Goal: Task Accomplishment & Management: Use online tool/utility

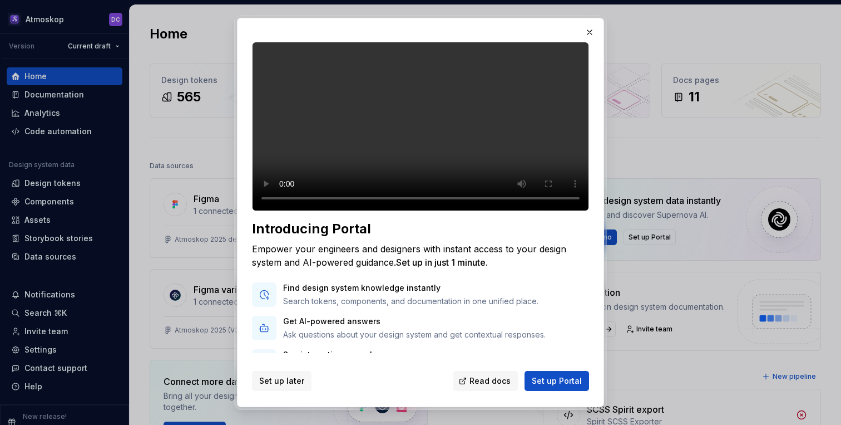
click at [281, 383] on span "Set up later" at bounding box center [281, 380] width 45 height 11
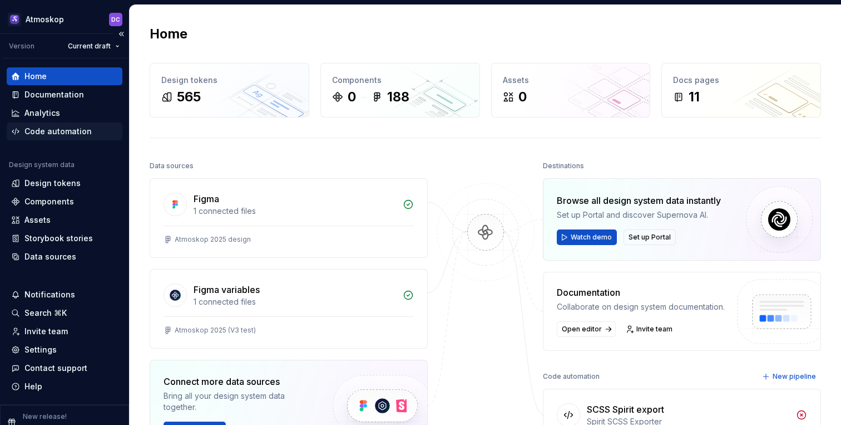
click at [77, 130] on div "Code automation" at bounding box center [57, 131] width 67 height 11
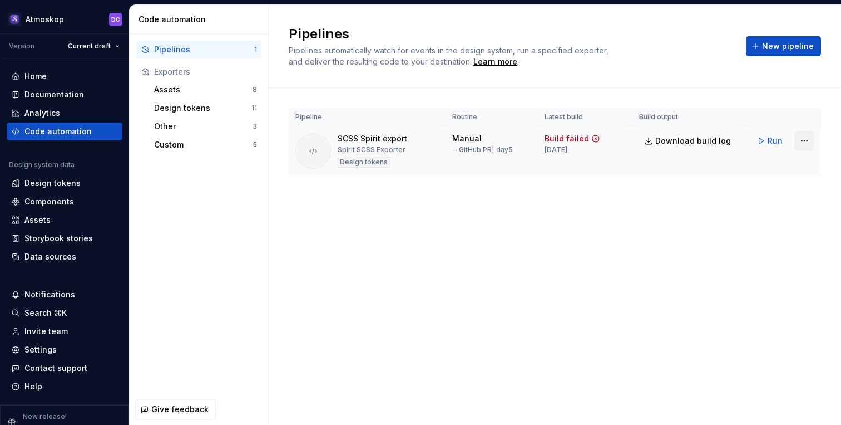
click at [802, 141] on html "Atmoskop DC Version Current draft Home Documentation Analytics Code automation …" at bounding box center [420, 212] width 841 height 425
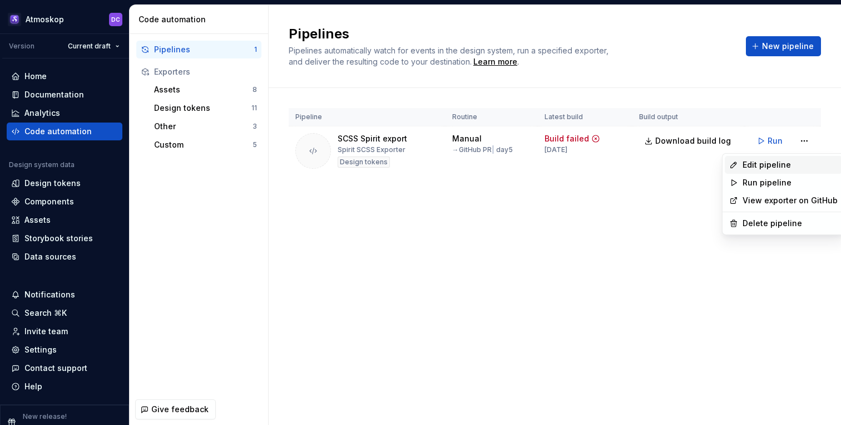
click at [795, 163] on div "Edit pipeline" at bounding box center [790, 164] width 95 height 11
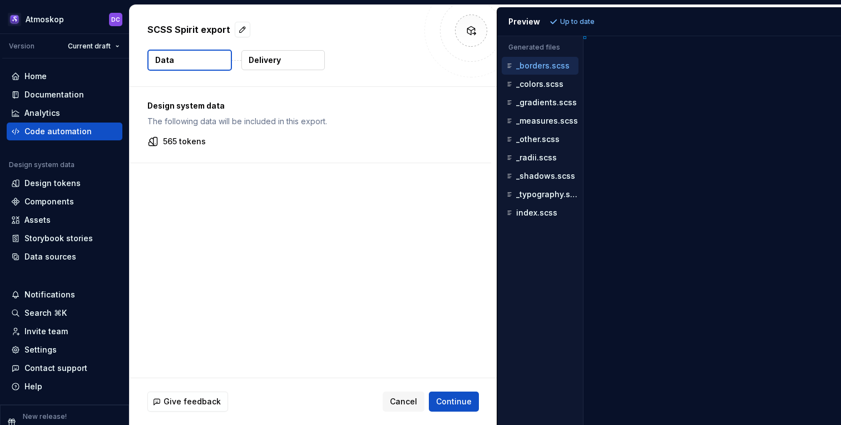
click at [386, 219] on div "Design system data The following data will be included in this export. 565 toke…" at bounding box center [313, 232] width 367 height 290
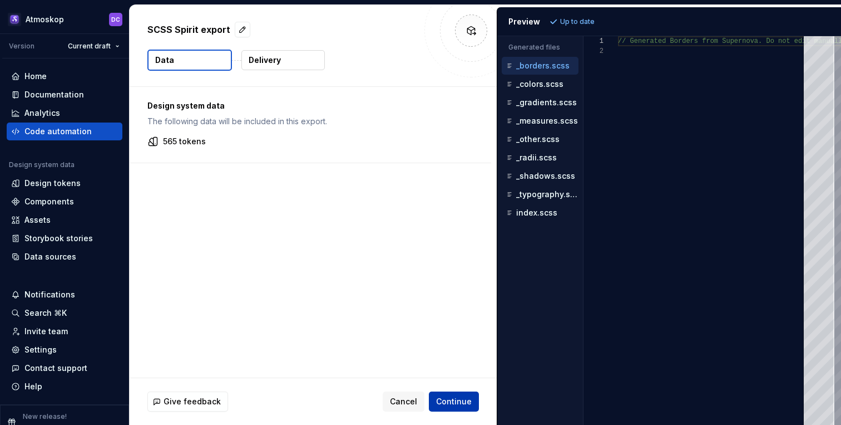
click at [457, 400] on span "Continue" at bounding box center [454, 401] width 36 height 11
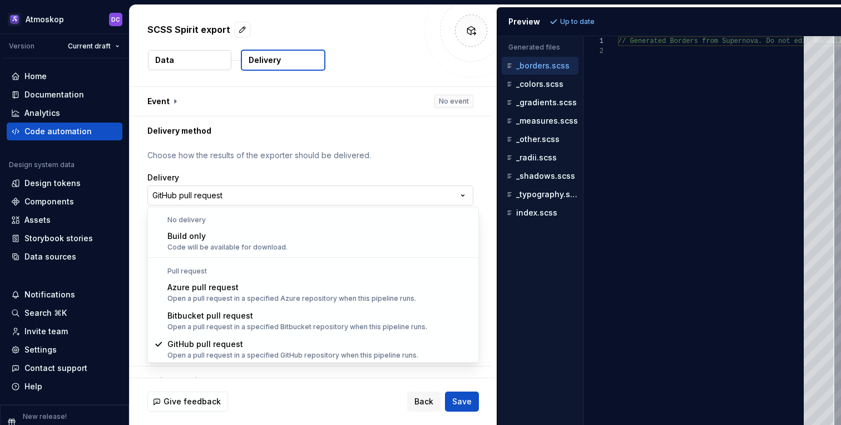
click at [424, 199] on html "**********" at bounding box center [420, 212] width 841 height 425
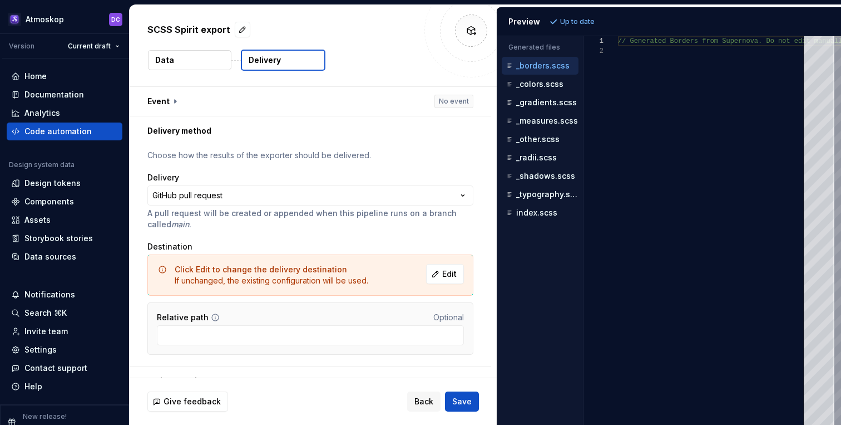
click at [423, 200] on html "**********" at bounding box center [420, 212] width 841 height 425
click at [457, 272] on span "Edit" at bounding box center [449, 273] width 14 height 11
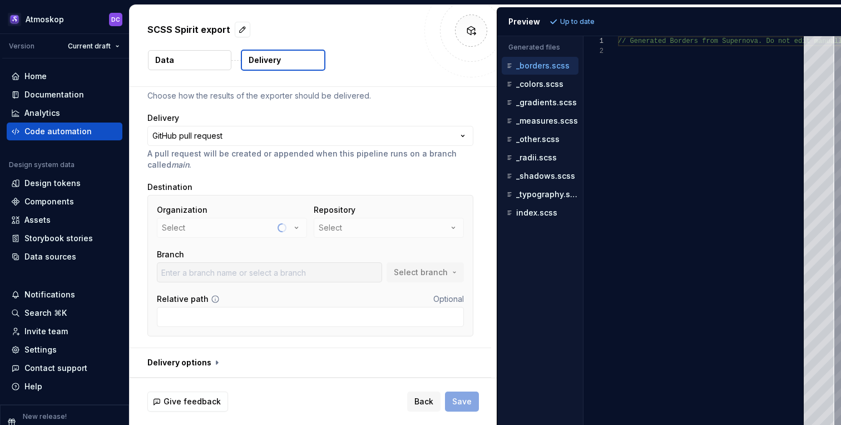
scroll to position [60, 0]
click at [279, 226] on button "almacareer" at bounding box center [232, 228] width 150 height 20
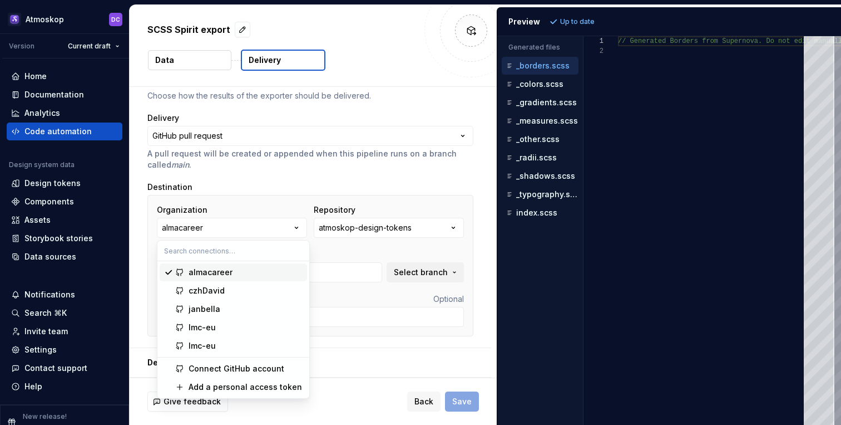
click at [383, 184] on div "Destination" at bounding box center [310, 186] width 326 height 11
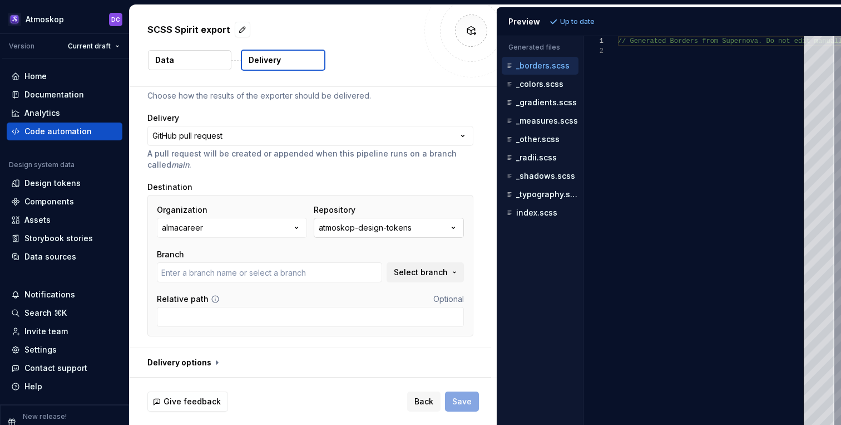
click at [397, 223] on div "atmoskop-design-tokens" at bounding box center [365, 227] width 93 height 11
click at [388, 186] on div "Destination" at bounding box center [310, 186] width 326 height 11
click at [251, 230] on button "almacareer" at bounding box center [232, 228] width 150 height 20
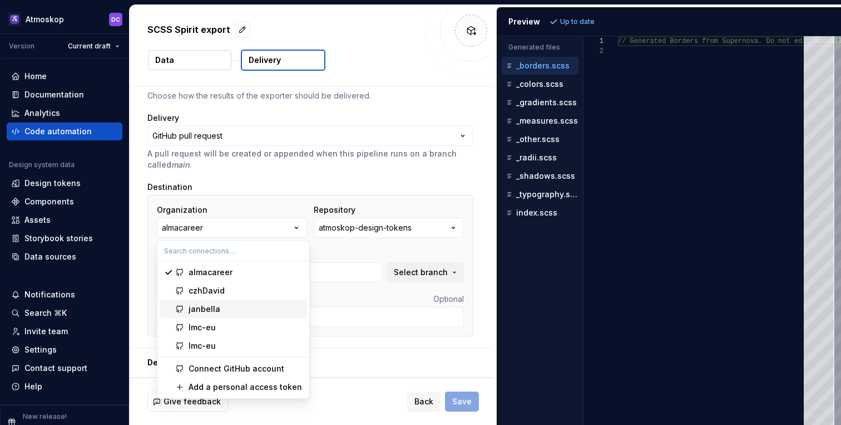
click at [541, 317] on div "Accessibility guide for tree . Navigate the tree with the arrow keys. Common tr…" at bounding box center [540, 239] width 86 height 371
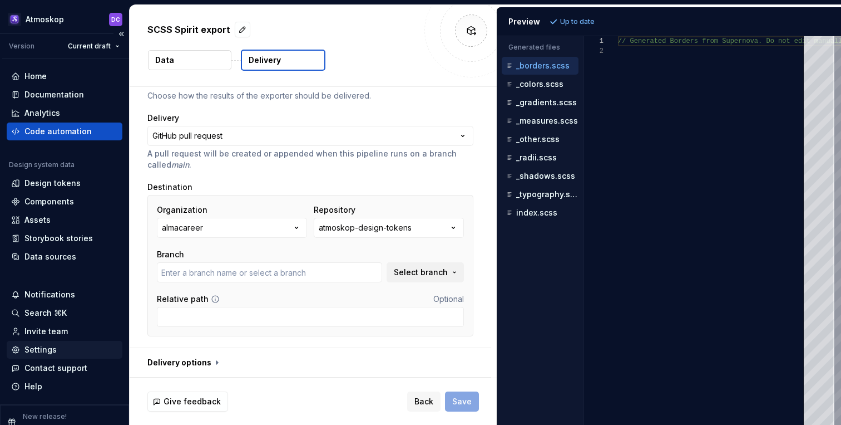
click at [58, 344] on div "Settings" at bounding box center [64, 349] width 107 height 11
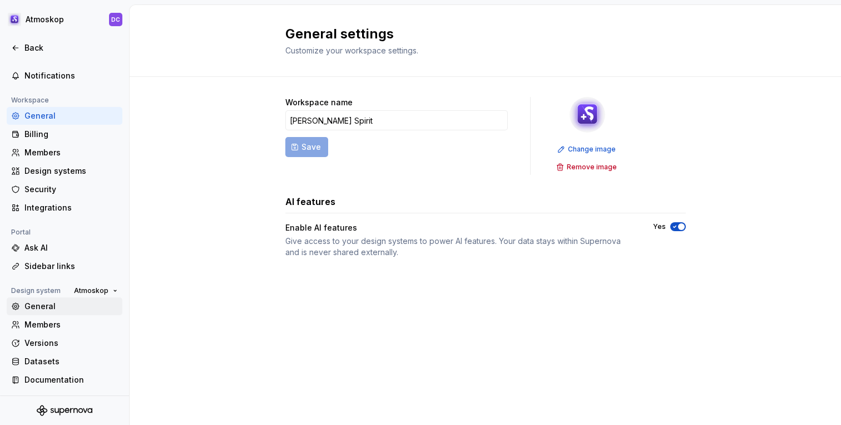
scroll to position [47, 0]
click at [77, 309] on div "General" at bounding box center [70, 305] width 93 height 11
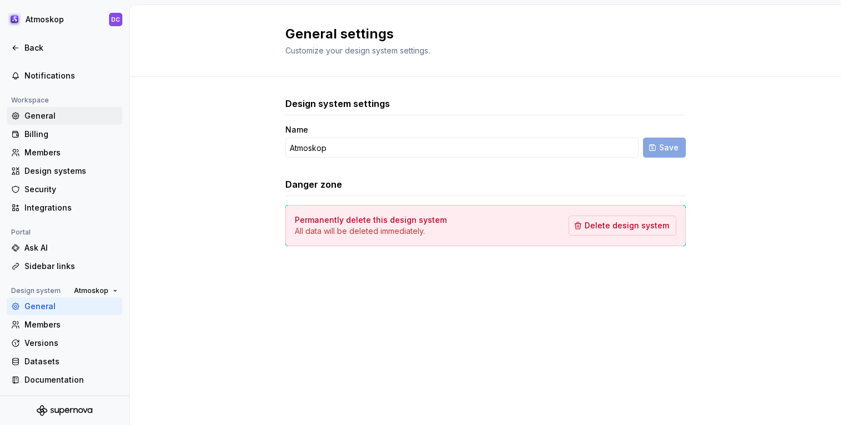
click at [71, 119] on div "General" at bounding box center [70, 115] width 93 height 11
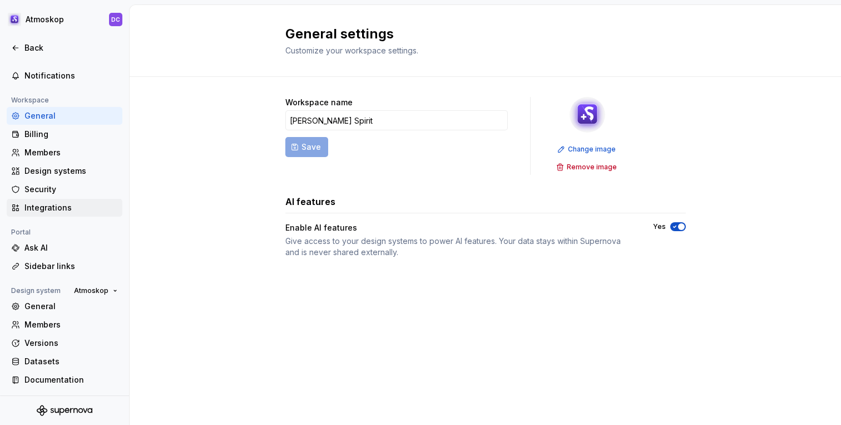
click at [91, 205] on div "Integrations" at bounding box center [70, 207] width 93 height 11
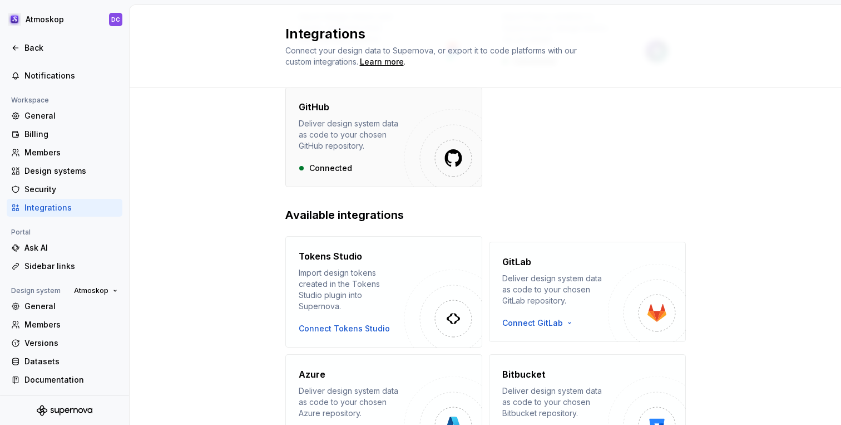
scroll to position [149, 0]
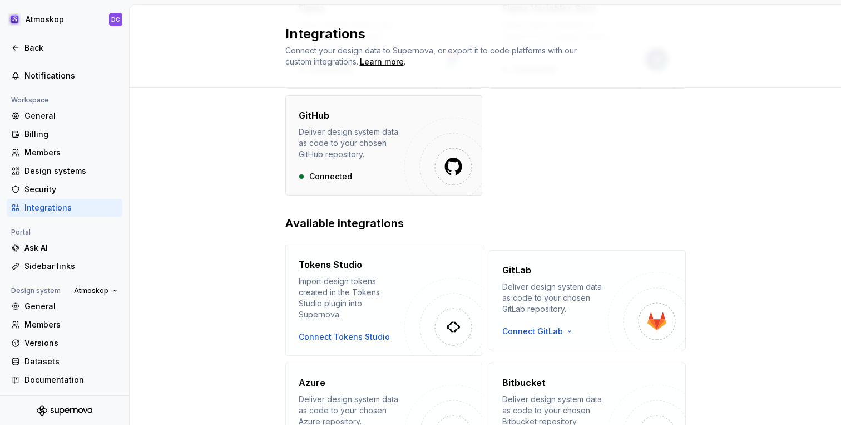
click at [313, 117] on h4 "GitHub" at bounding box center [314, 114] width 31 height 13
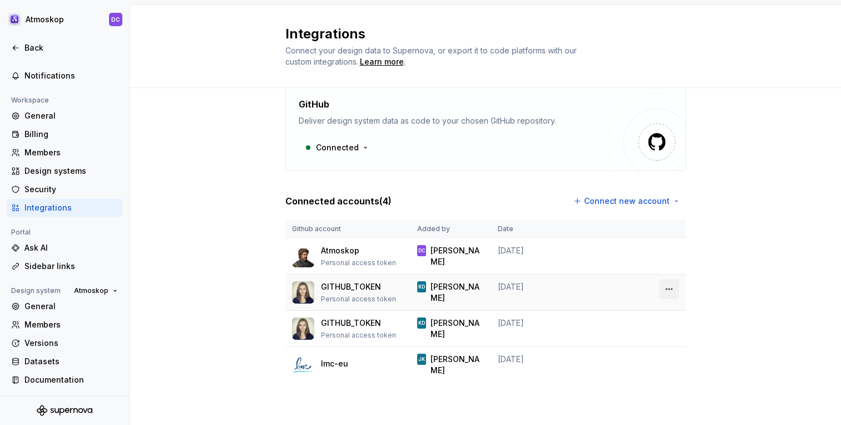
scroll to position [48, 0]
click at [186, 240] on div "Integrations / GitHub GitHub Deliver design system data as code to your chosen …" at bounding box center [486, 232] width 712 height 385
click at [668, 253] on html "Atmoskop DC Back Account Profile Authentication Notifications Workspace General…" at bounding box center [420, 212] width 841 height 425
click at [705, 239] on html "Atmoskop DC Back Account Profile Authentication Notifications Workspace General…" at bounding box center [420, 212] width 841 height 425
click at [337, 250] on p "Atmoskop" at bounding box center [340, 250] width 38 height 11
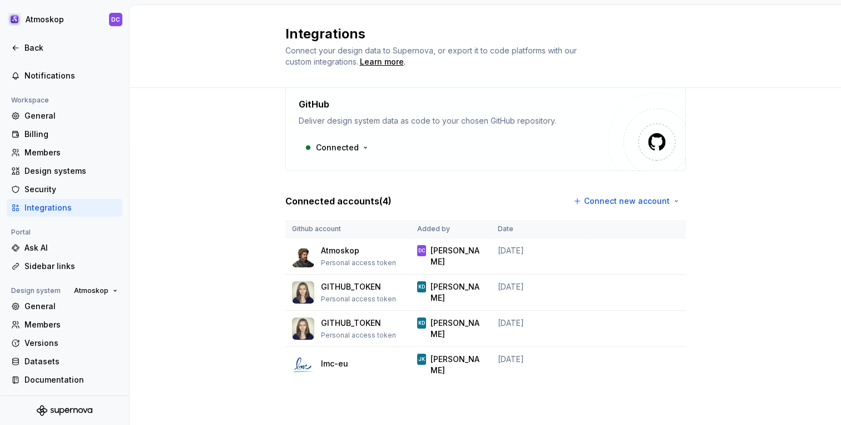
click at [205, 191] on div "Integrations / GitHub GitHub Deliver design system data as code to your chosen …" at bounding box center [486, 232] width 712 height 385
click at [77, 50] on div "Back" at bounding box center [70, 47] width 93 height 11
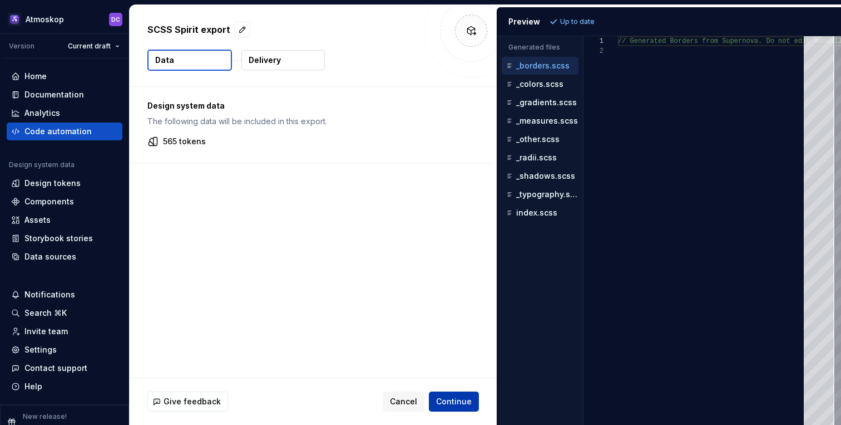
click at [456, 401] on span "Continue" at bounding box center [454, 401] width 36 height 11
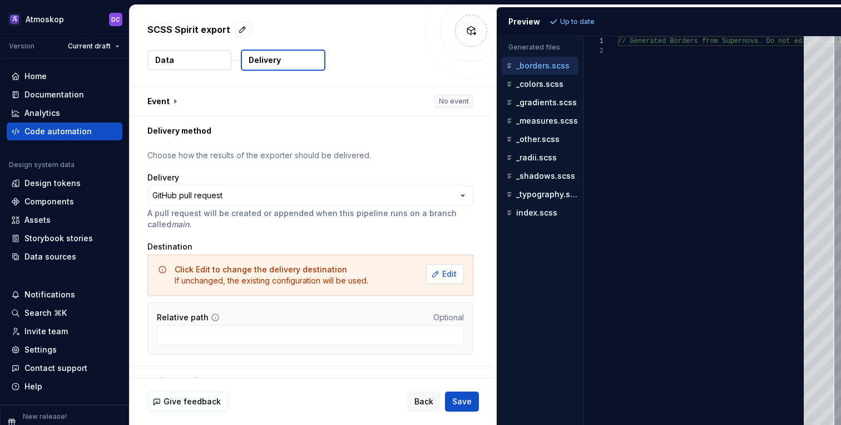
click at [454, 279] on button "Edit" at bounding box center [445, 274] width 38 height 20
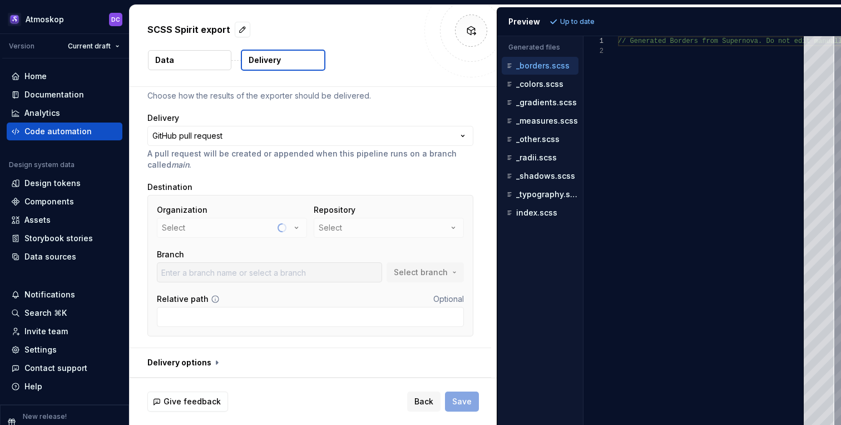
scroll to position [60, 0]
click at [290, 228] on button "almacareer" at bounding box center [232, 228] width 150 height 20
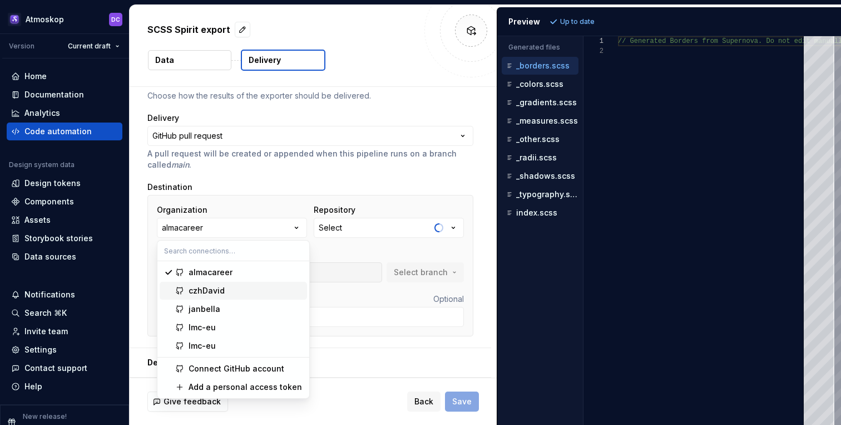
click at [272, 297] on span "czhDavid" at bounding box center [233, 291] width 147 height 18
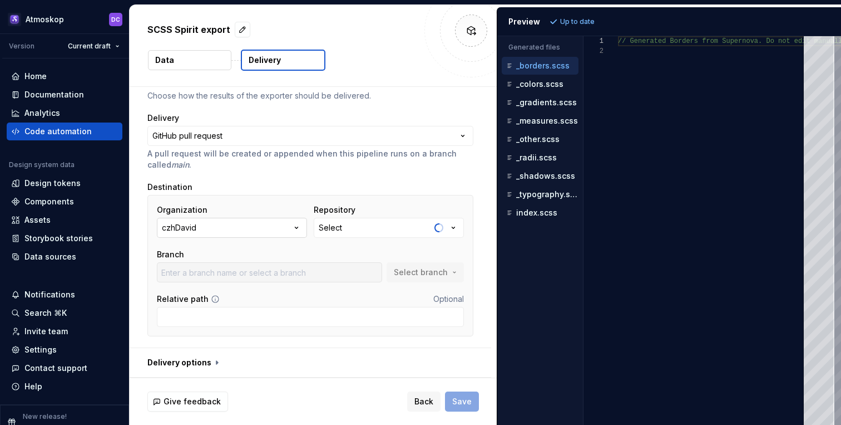
click at [302, 225] on icon "button" at bounding box center [296, 227] width 11 height 11
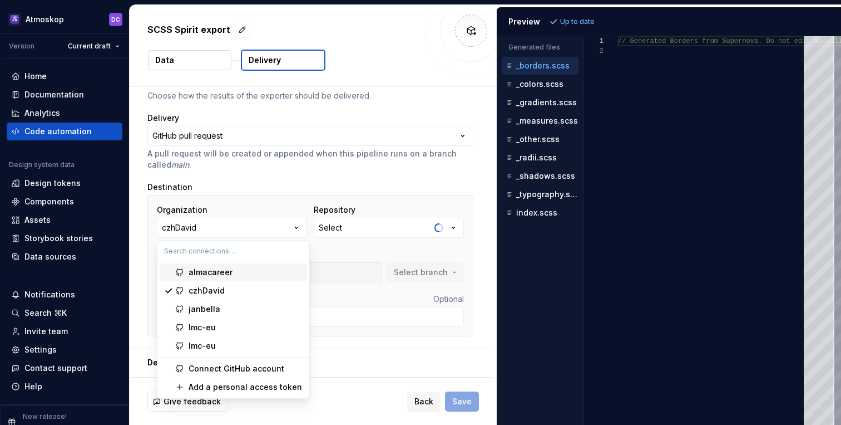
click at [251, 271] on div "almacareer" at bounding box center [246, 272] width 114 height 11
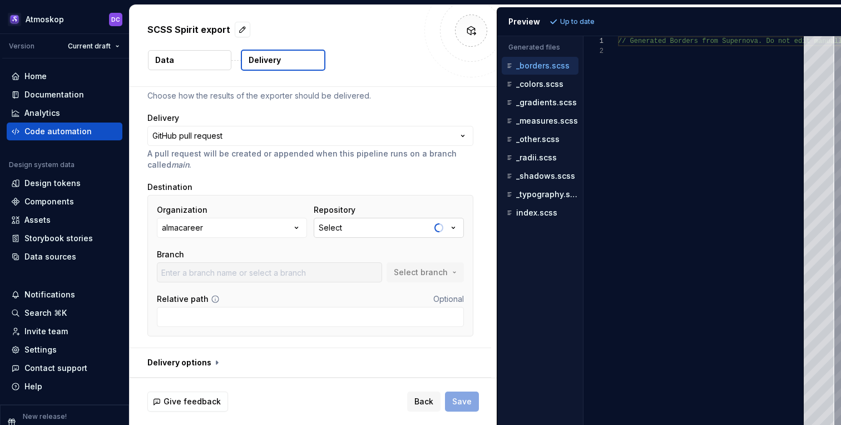
click at [382, 230] on button "Select" at bounding box center [389, 228] width 150 height 20
click at [398, 230] on div "atmoskop-design-tokens" at bounding box center [365, 227] width 93 height 11
click at [433, 186] on div "Destination" at bounding box center [310, 186] width 326 height 11
click at [427, 270] on span "Select branch" at bounding box center [421, 272] width 54 height 11
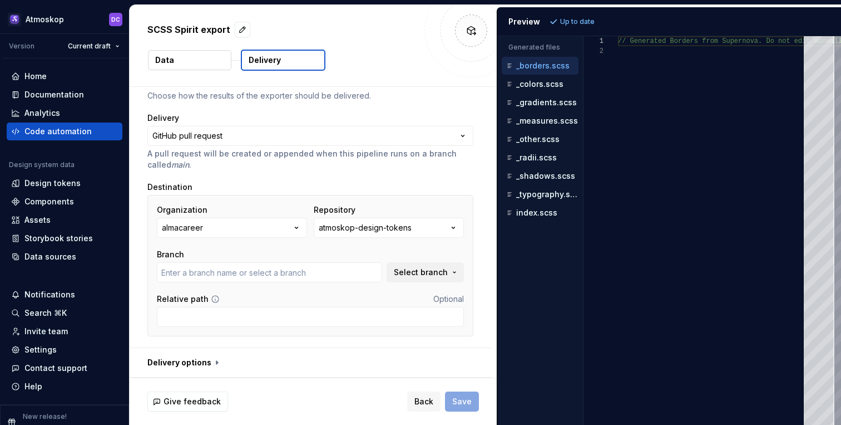
click at [474, 239] on div "Organization almacareer Repository atmoskop-design-tokens Branch Select branch …" at bounding box center [310, 265] width 326 height 141
